Goal: Transaction & Acquisition: Purchase product/service

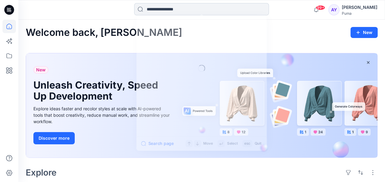
click at [159, 13] on input at bounding box center [201, 9] width 135 height 12
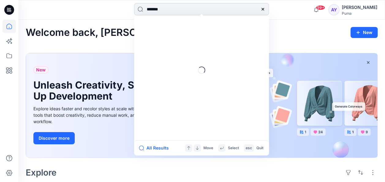
type input "********"
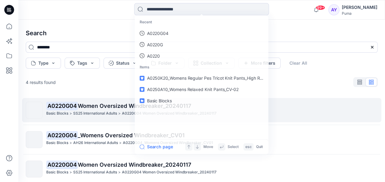
click at [329, 114] on div "Basic Blocks > SS25 International Adults > A0220G04 Women Oversized Windbreaker…" at bounding box center [211, 113] width 331 height 6
